Goal: Information Seeking & Learning: Get advice/opinions

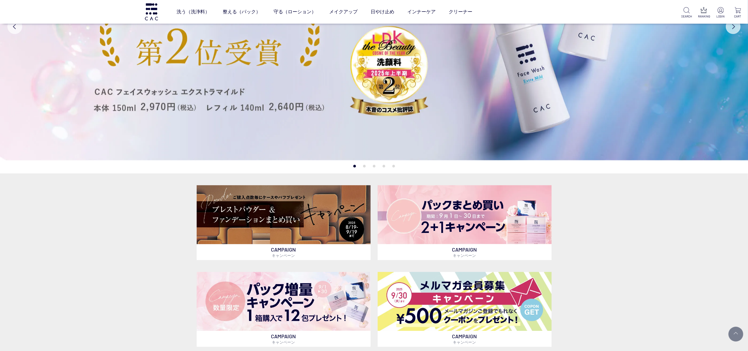
scroll to position [118, 0]
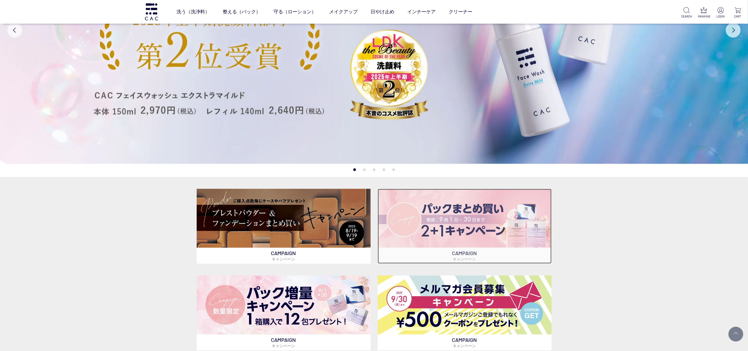
click at [478, 217] on img at bounding box center [465, 218] width 174 height 59
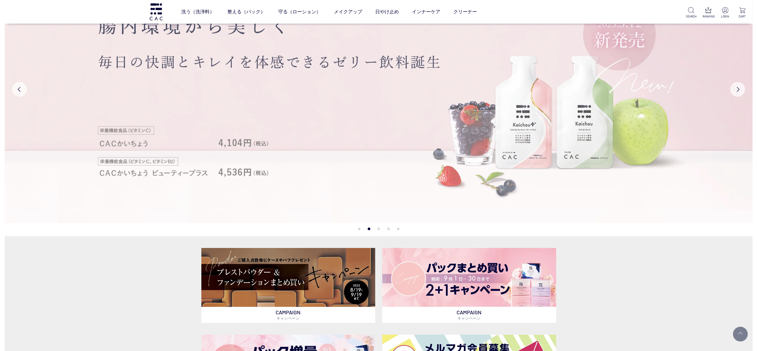
scroll to position [0, 0]
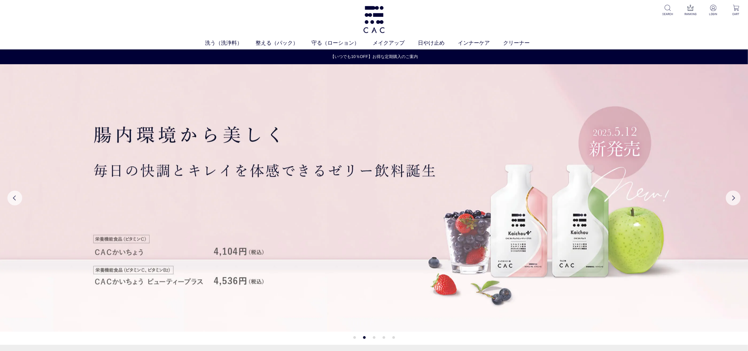
click at [271, 38] on div "洗う（洗浄料） 液体洗浄料 パウダー洗浄料 泡洗顔料 グッズ 整える（パック） フェイスパック ヘアパック 守る（ローション） 保湿化粧水 柔軟化粧水 美容液…" at bounding box center [374, 24] width 748 height 49
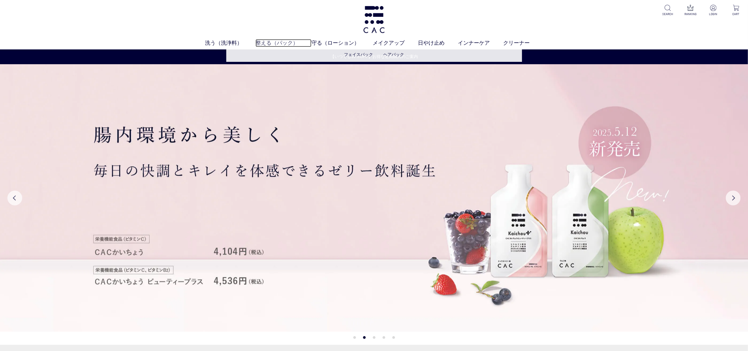
click at [272, 40] on link "整える（パック）" at bounding box center [284, 43] width 56 height 8
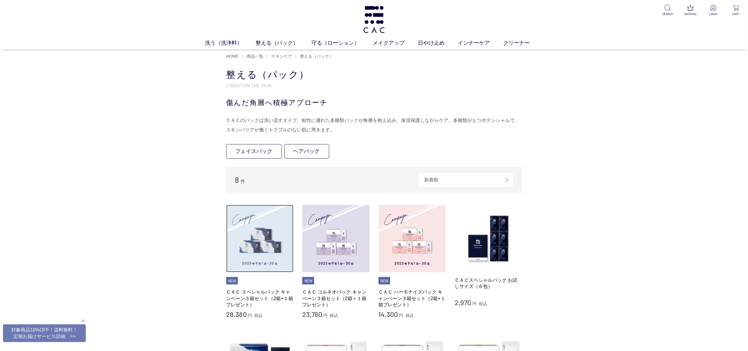
click at [259, 234] on img at bounding box center [259, 238] width 67 height 67
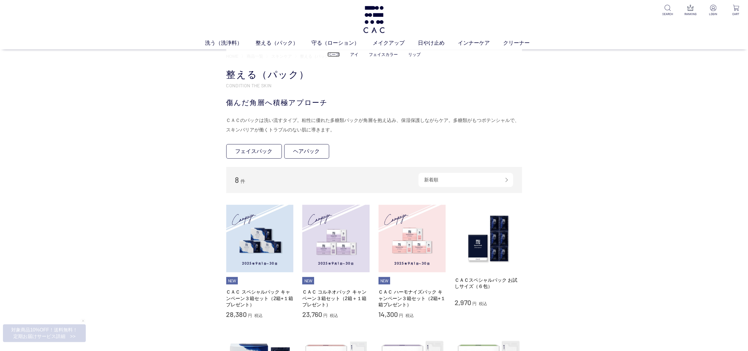
click at [335, 52] on link "ベース" at bounding box center [333, 54] width 12 height 5
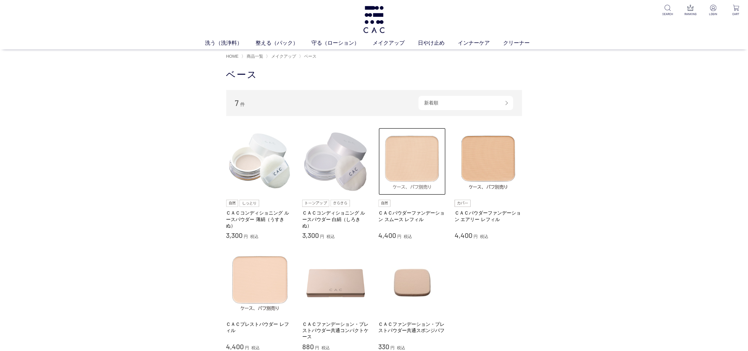
click at [410, 155] on img at bounding box center [412, 161] width 67 height 67
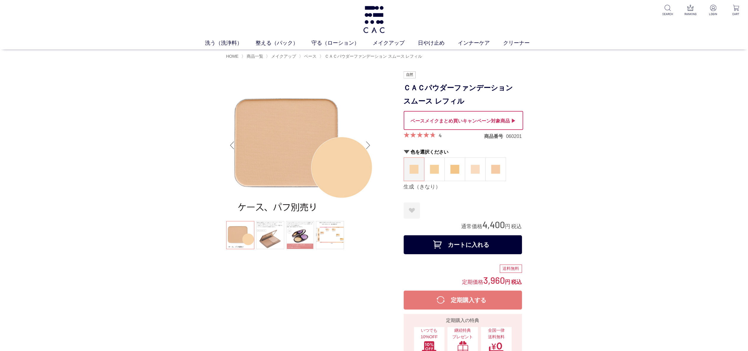
click at [446, 118] on div at bounding box center [463, 120] width 119 height 19
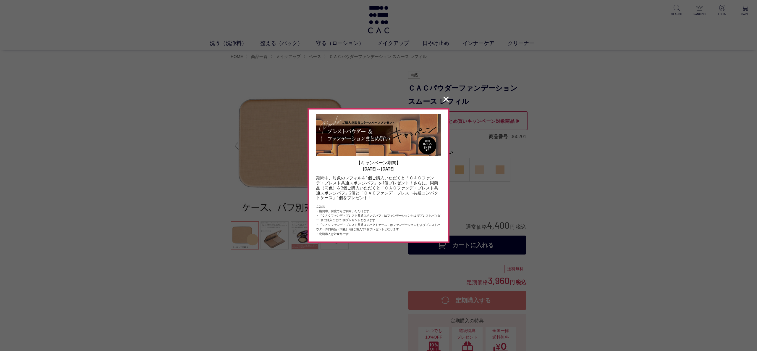
click at [443, 100] on button "✕" at bounding box center [446, 99] width 12 height 11
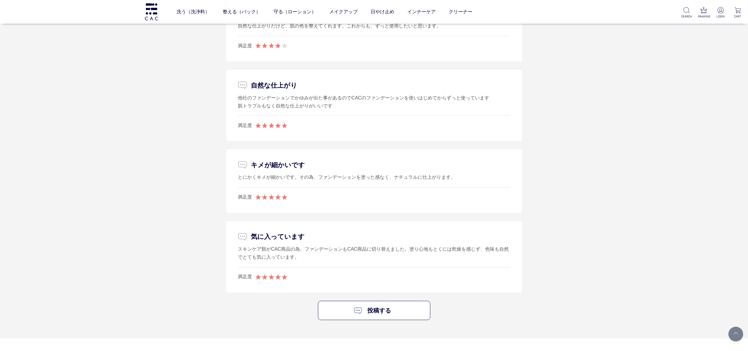
scroll to position [946, 0]
drag, startPoint x: 238, startPoint y: 248, endPoint x: 302, endPoint y: 258, distance: 65.1
click at [302, 258] on div "スキンケア類がCAC商品の為、ファンデーションもCAC商品に切り替えました。塗り心地もとくには乾燥を感じず、色味も自然でとても気に入っています。" at bounding box center [374, 253] width 272 height 16
copy div "スキンケア類がCAC商品の為、ファンデーションもCAC商品に切り替えました。塗り心地もとくには乾燥を感じず、色味も自然でとても気に入っています。"
click at [502, 311] on div "投稿する" at bounding box center [374, 309] width 296 height 19
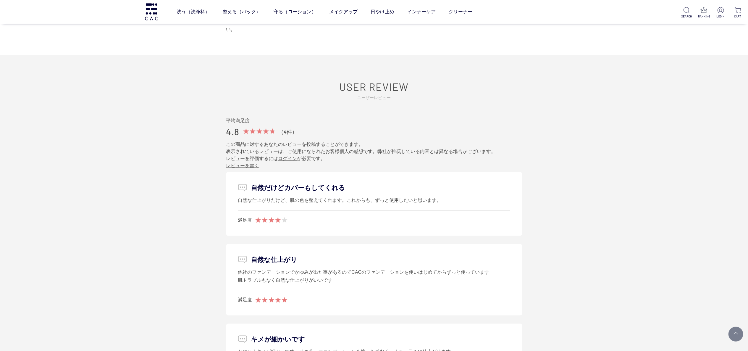
scroll to position [710, 0]
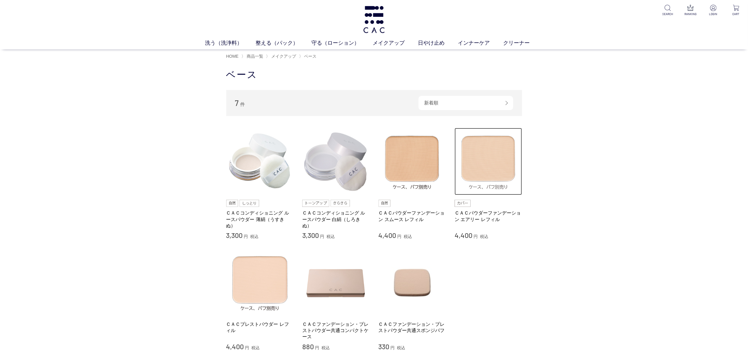
click at [488, 174] on img at bounding box center [488, 161] width 67 height 67
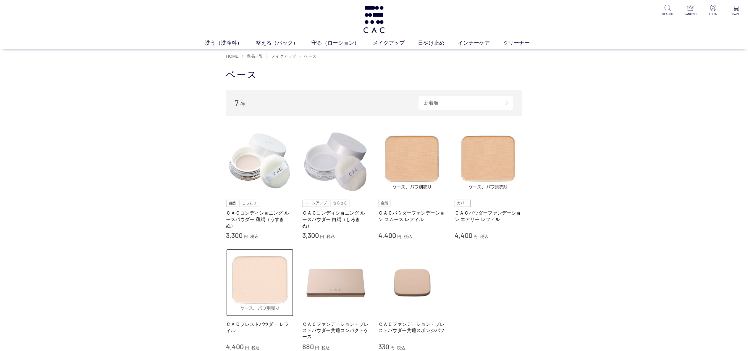
click at [263, 292] on img at bounding box center [259, 282] width 67 height 67
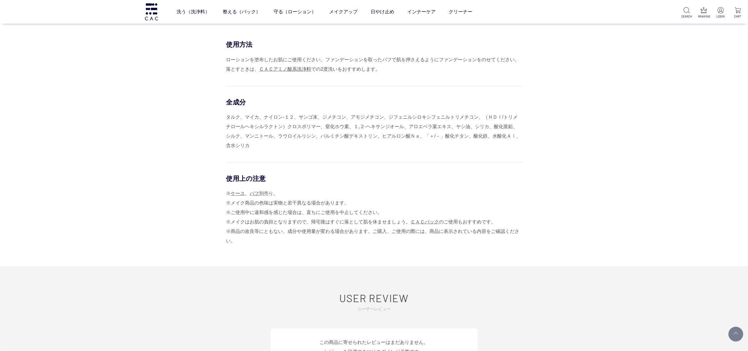
scroll to position [710, 0]
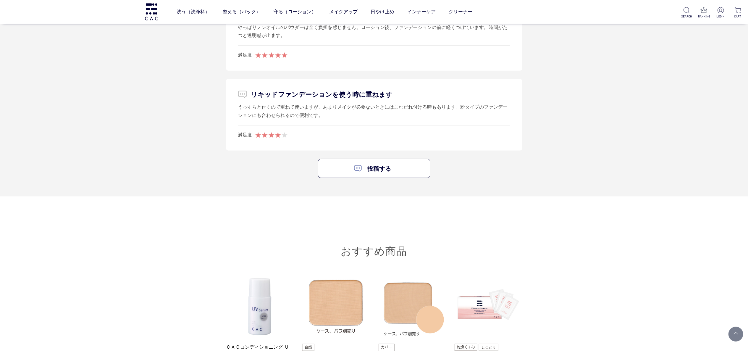
scroll to position [651, 0]
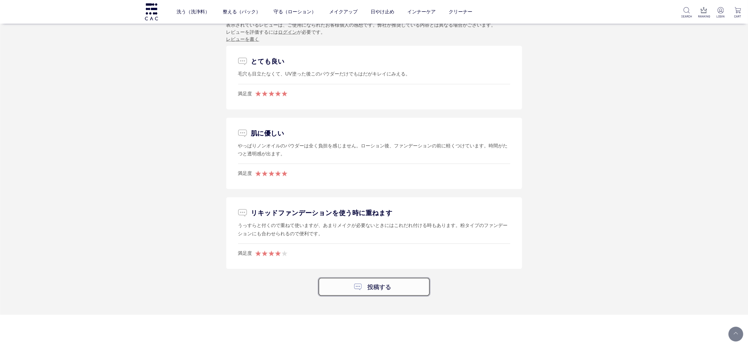
click at [327, 286] on link "投稿する" at bounding box center [374, 286] width 112 height 19
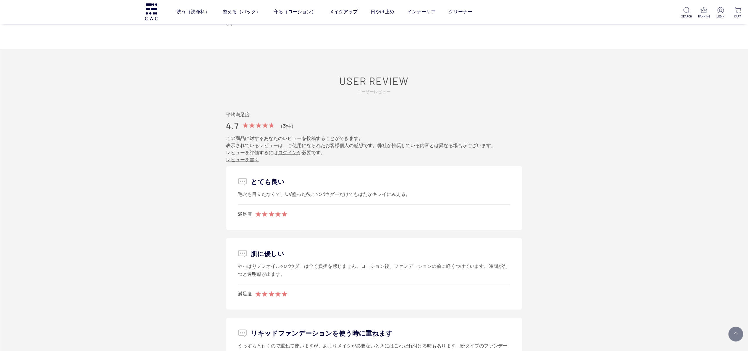
scroll to position [591, 0]
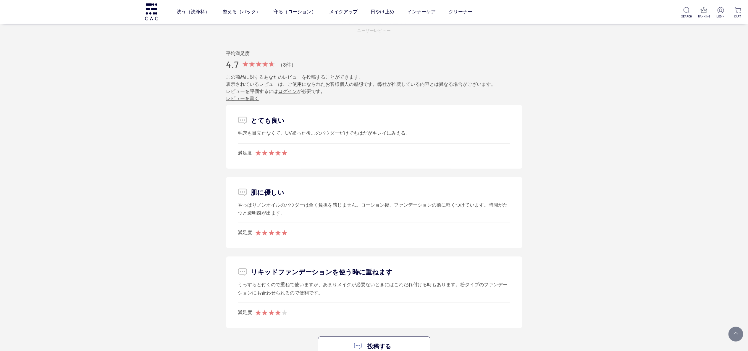
drag, startPoint x: 238, startPoint y: 206, endPoint x: 280, endPoint y: 215, distance: 43.0
click at [280, 215] on div "やっぱりノンオイルのパウダーは全く負担を感じません。ローション後、ファンデーションの前に軽くつけています。時間がたつと透明感が出ます。" at bounding box center [374, 209] width 272 height 16
click at [291, 211] on div "やっぱりノンオイルのパウダーは全く負担を感じません。ローション後、ファンデーションの前に軽くつけています。時間がたつと透明感が出ます。" at bounding box center [374, 209] width 272 height 16
drag, startPoint x: 288, startPoint y: 213, endPoint x: 237, endPoint y: 204, distance: 51.6
click at [237, 204] on li "肌に優しい やっぱりノンオイルのパウダーは全く負担を感じません。ローション後、ファンデーションの前に軽くつけています。時間がたつと透明感が出ます。 満足度" at bounding box center [374, 213] width 296 height 72
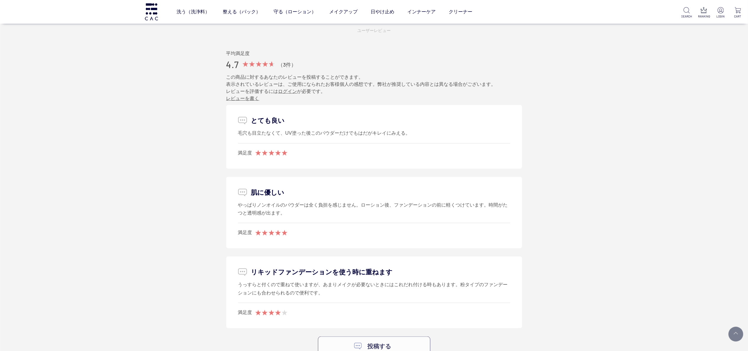
copy div "やっぱりノンオイルのパウダーは全く負担を感じません。ローション後、ファンデーションの前に軽くつけています。時間がたつと透明感が出ます。"
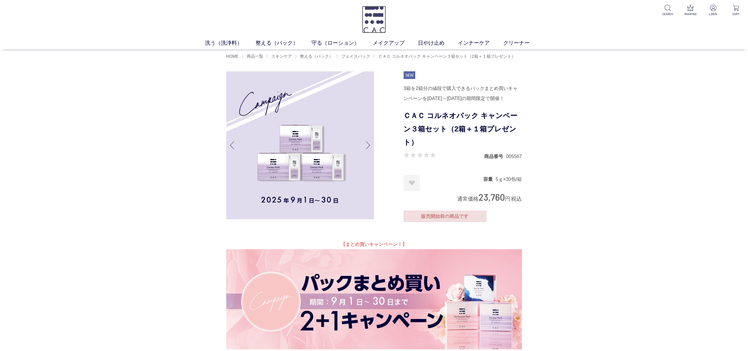
click at [374, 17] on img at bounding box center [374, 19] width 24 height 27
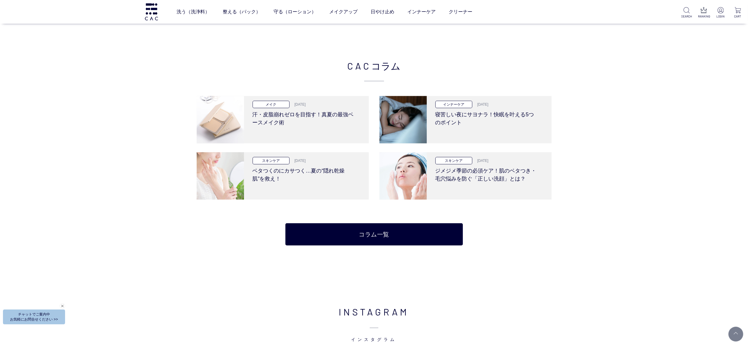
scroll to position [1597, 0]
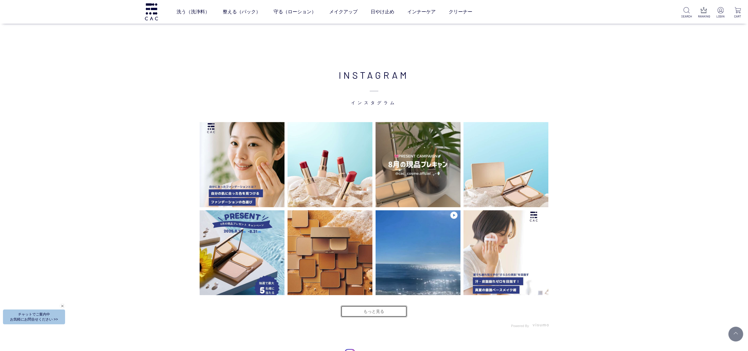
click at [361, 310] on link "もっと見る" at bounding box center [374, 311] width 67 height 12
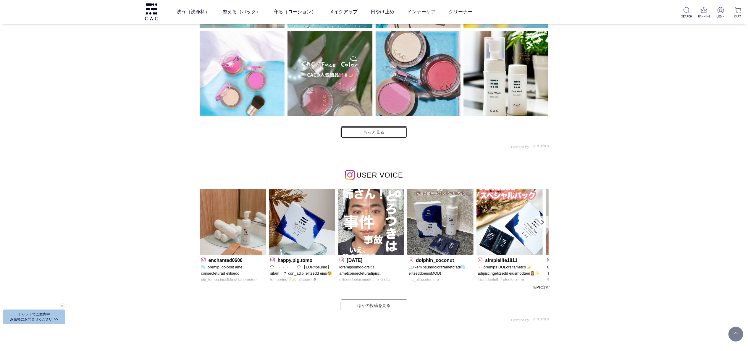
scroll to position [2011, 0]
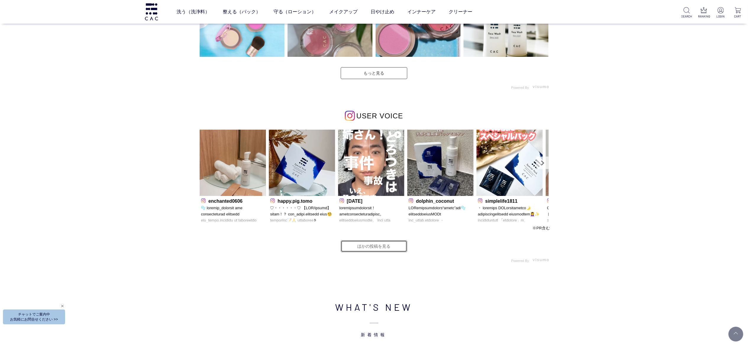
click at [397, 248] on link "ほかの投稿を見る" at bounding box center [374, 246] width 67 height 12
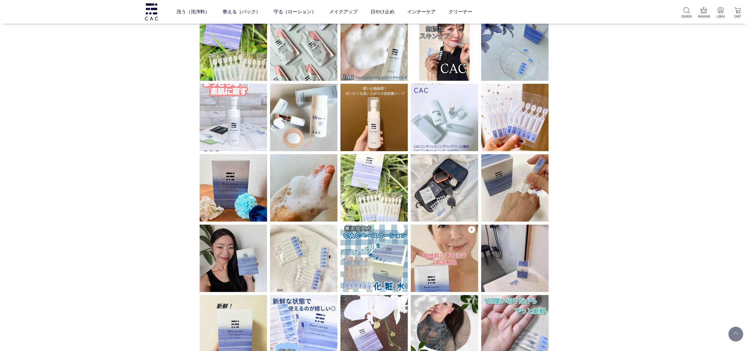
scroll to position [237, 0]
